Goal: Information Seeking & Learning: Learn about a topic

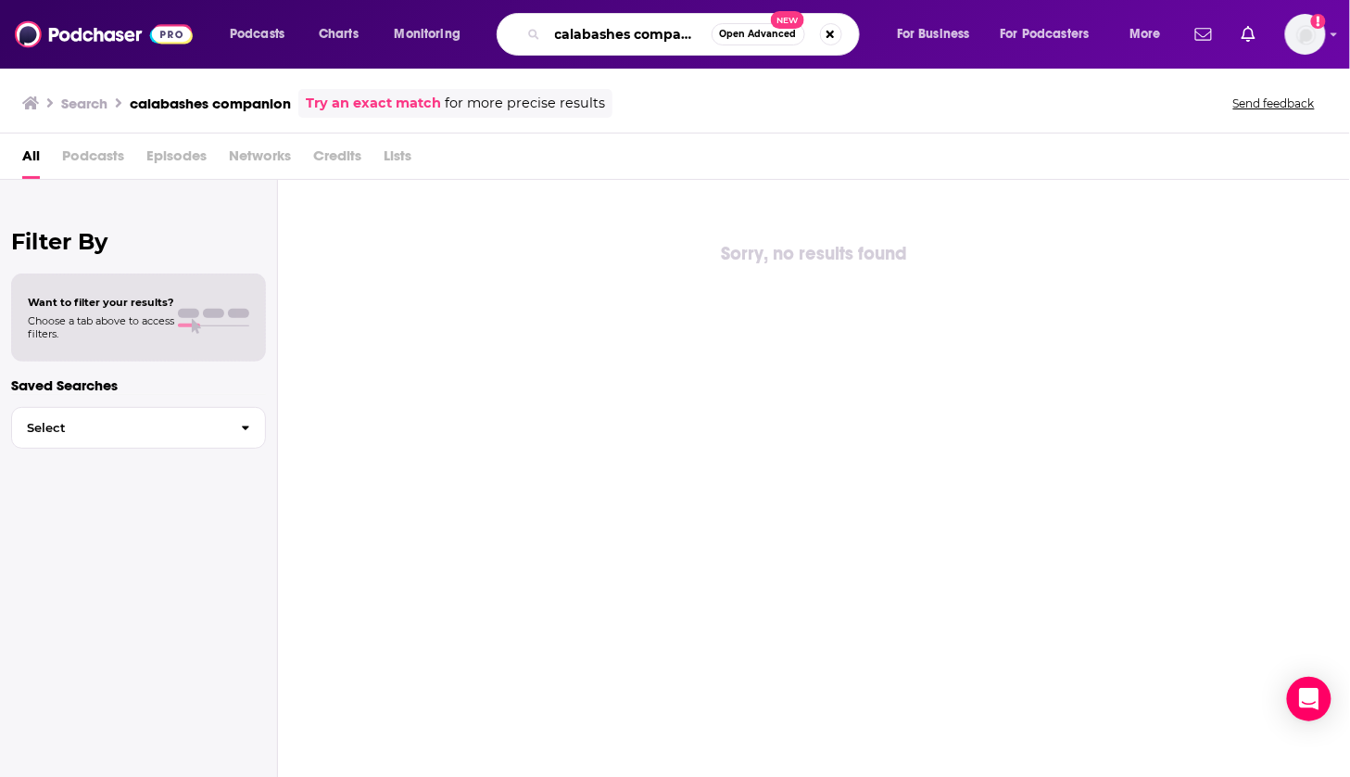
click at [622, 33] on input "calabashes companion" at bounding box center [630, 34] width 164 height 30
click at [646, 35] on input "calabasses companion" at bounding box center [630, 34] width 164 height 30
drag, startPoint x: 635, startPoint y: 32, endPoint x: 936, endPoint y: 40, distance: 301.3
click at [930, 39] on div "Podcasts Charts Monitoring calabasses companion Open Advanced New For Business …" at bounding box center [698, 34] width 962 height 43
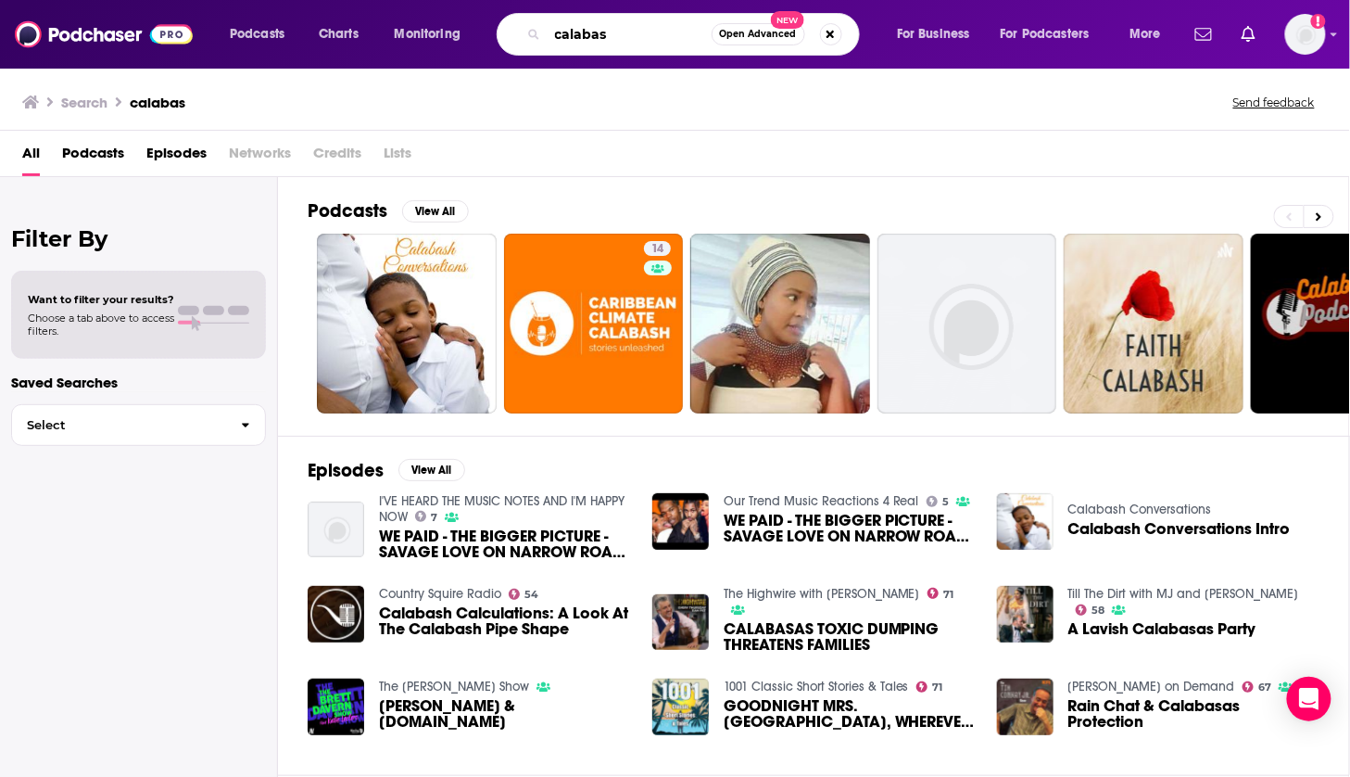
click at [643, 30] on input "calabas" at bounding box center [630, 34] width 164 height 30
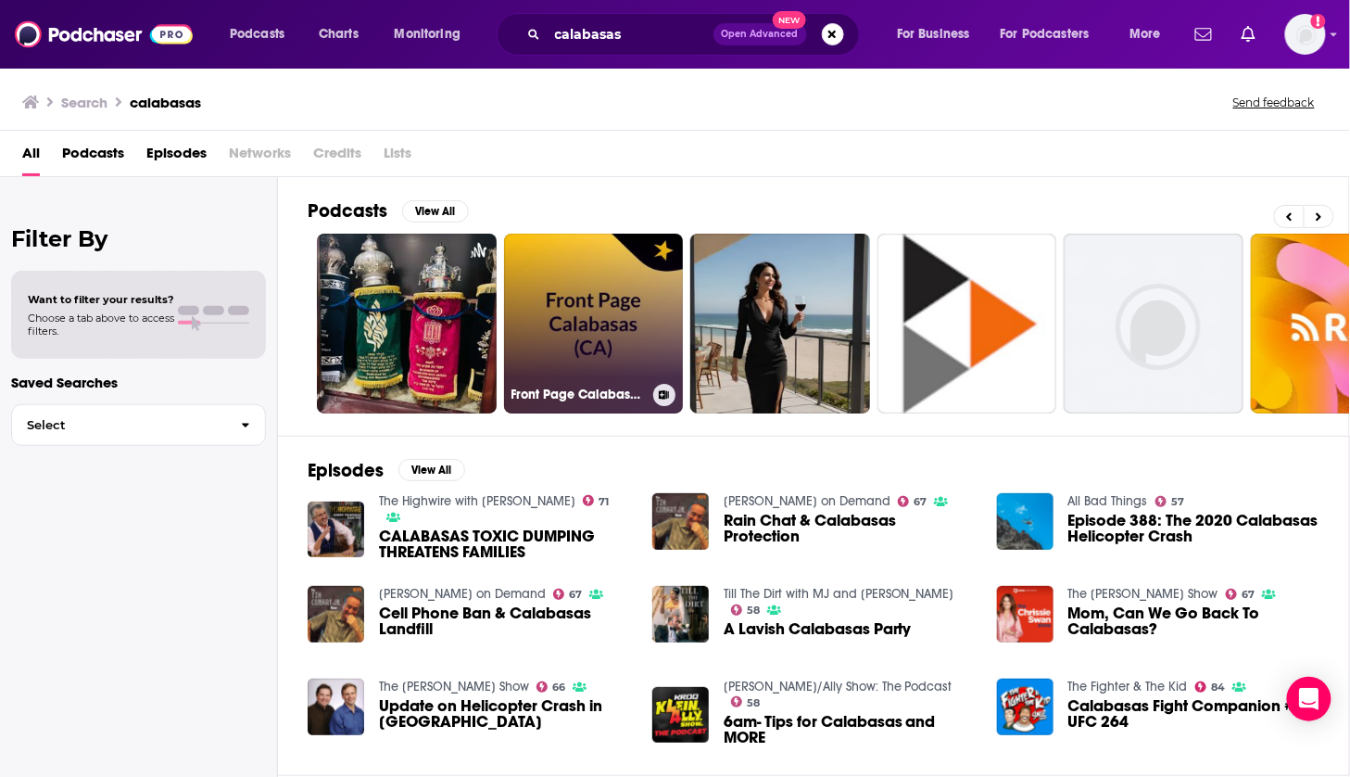
scroll to position [0, 263]
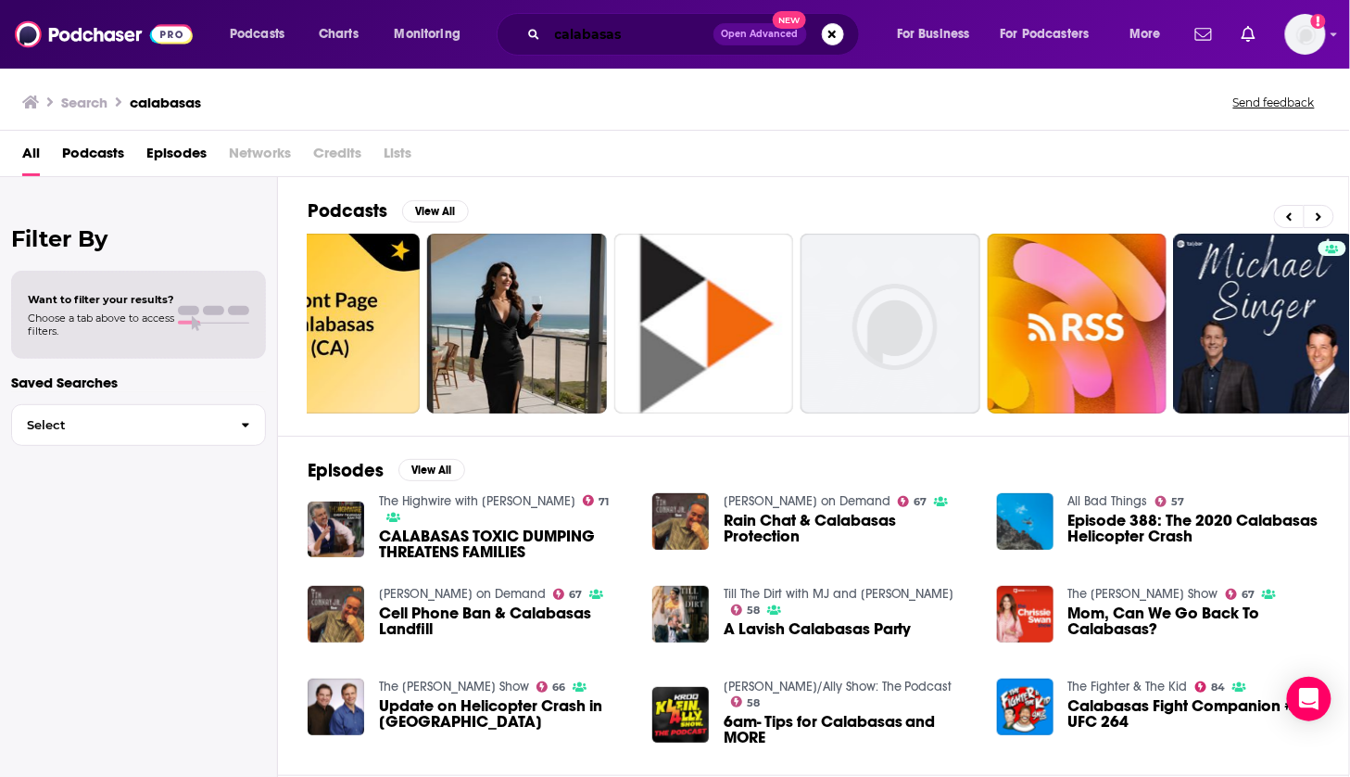
click at [659, 40] on input "calabasas" at bounding box center [631, 34] width 166 height 30
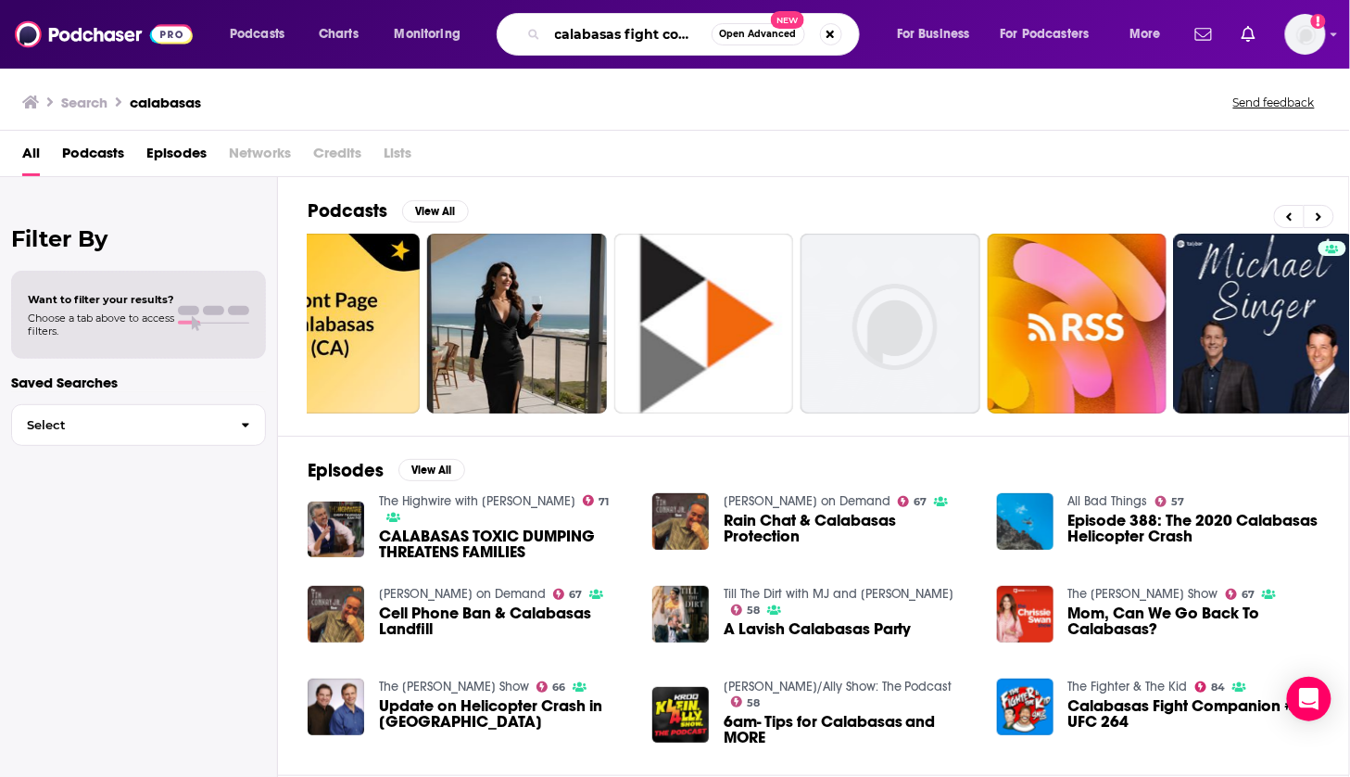
type input "calabasas fight companion"
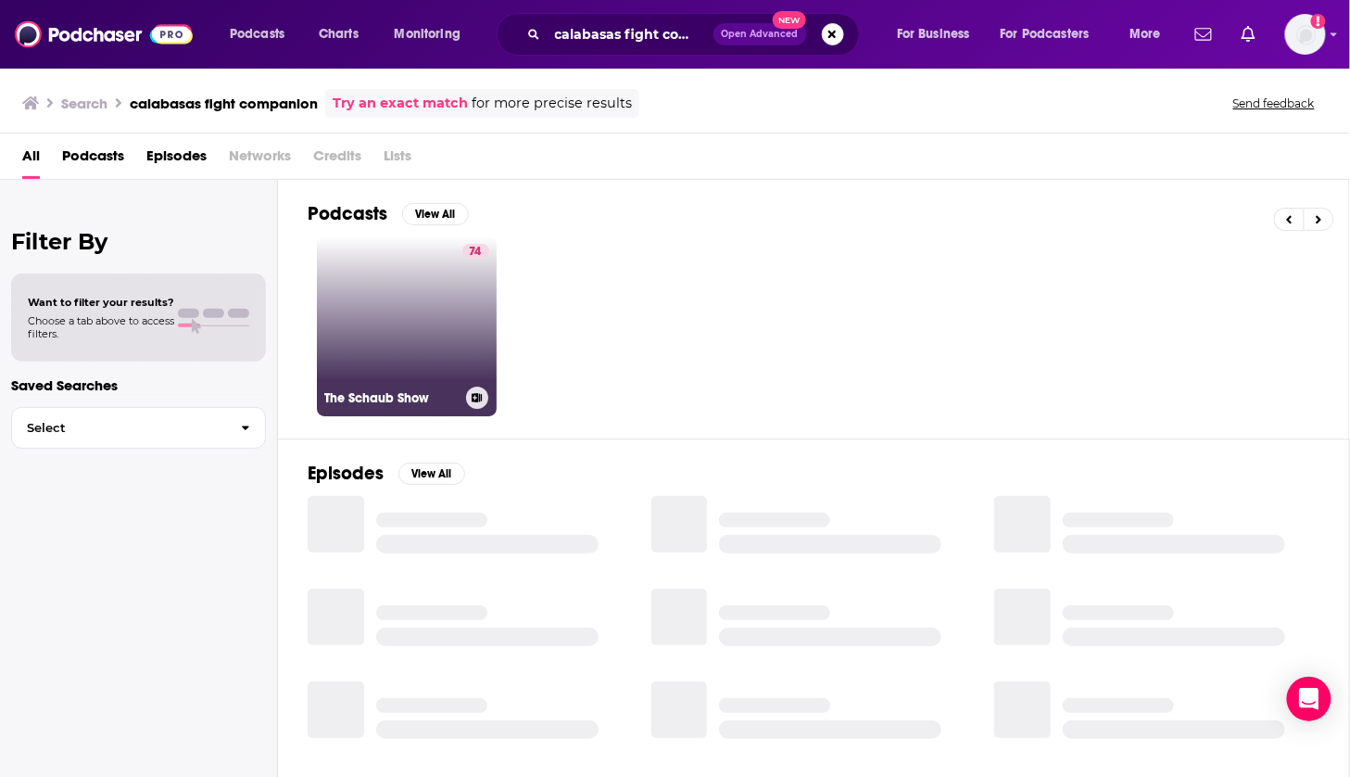
click at [392, 330] on link "74 The [PERSON_NAME] Show" at bounding box center [407, 326] width 180 height 180
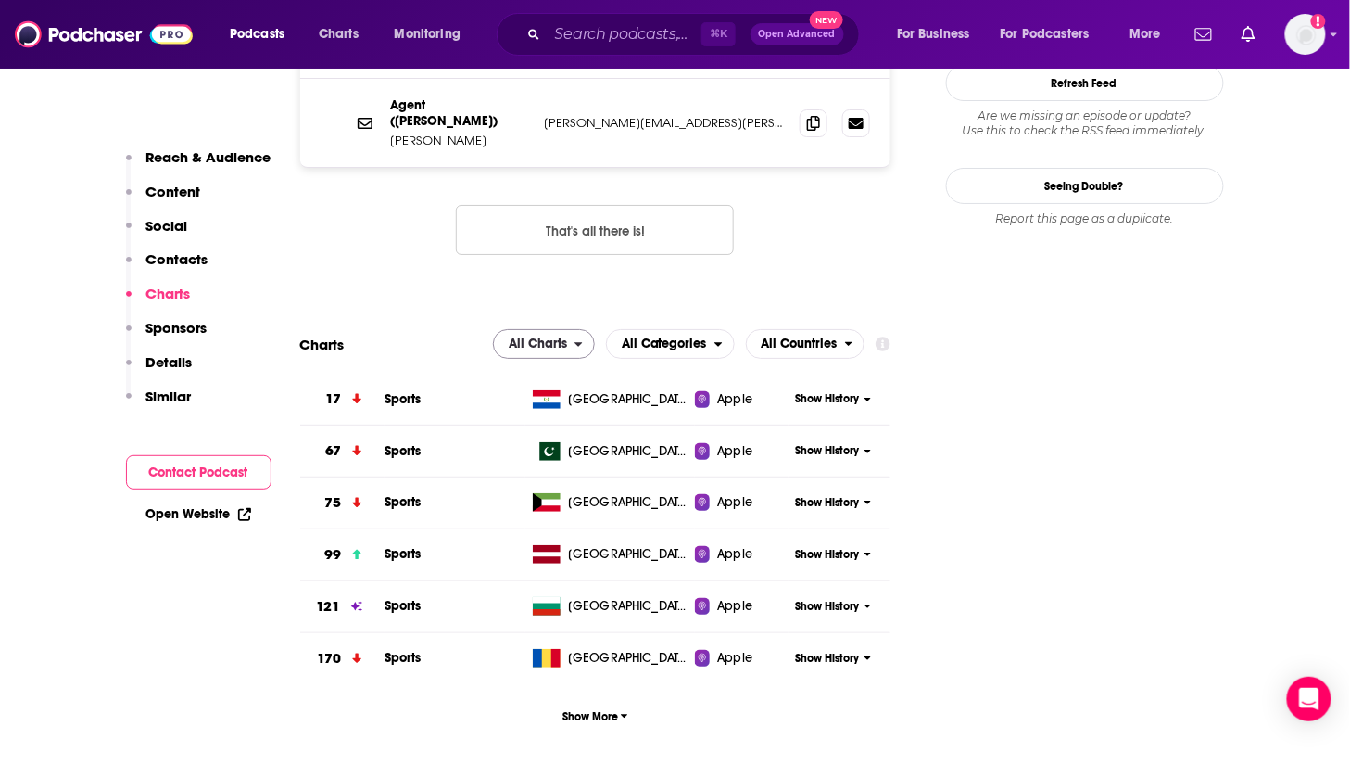
scroll to position [350, 0]
